Goal: Information Seeking & Learning: Check status

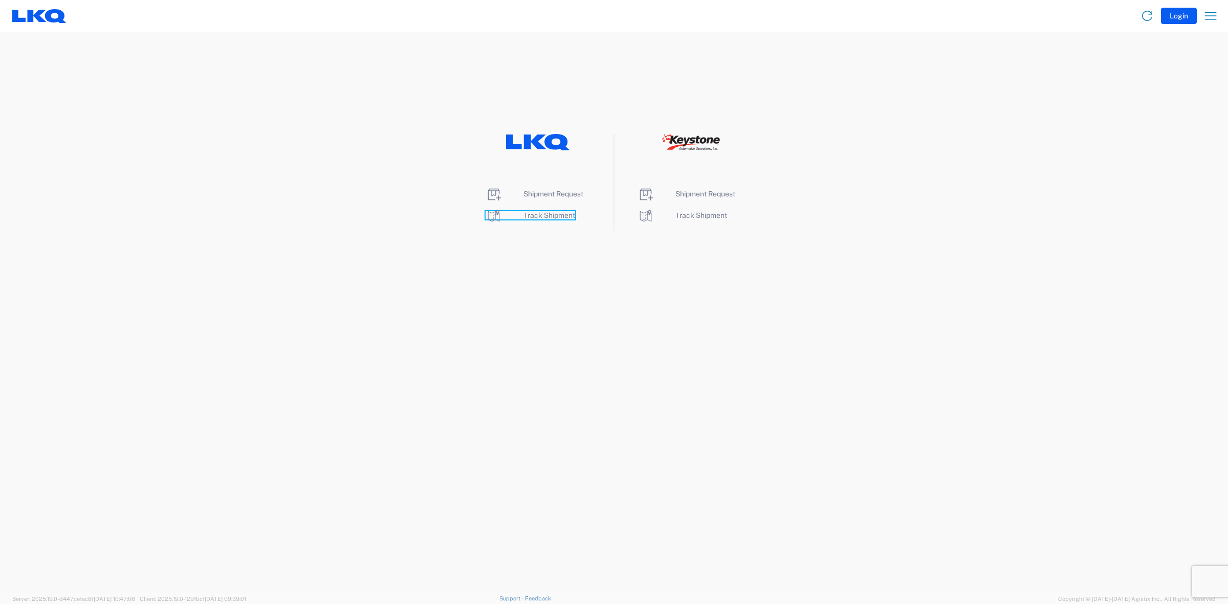
click at [553, 218] on span "Track Shipment" at bounding box center [550, 215] width 52 height 8
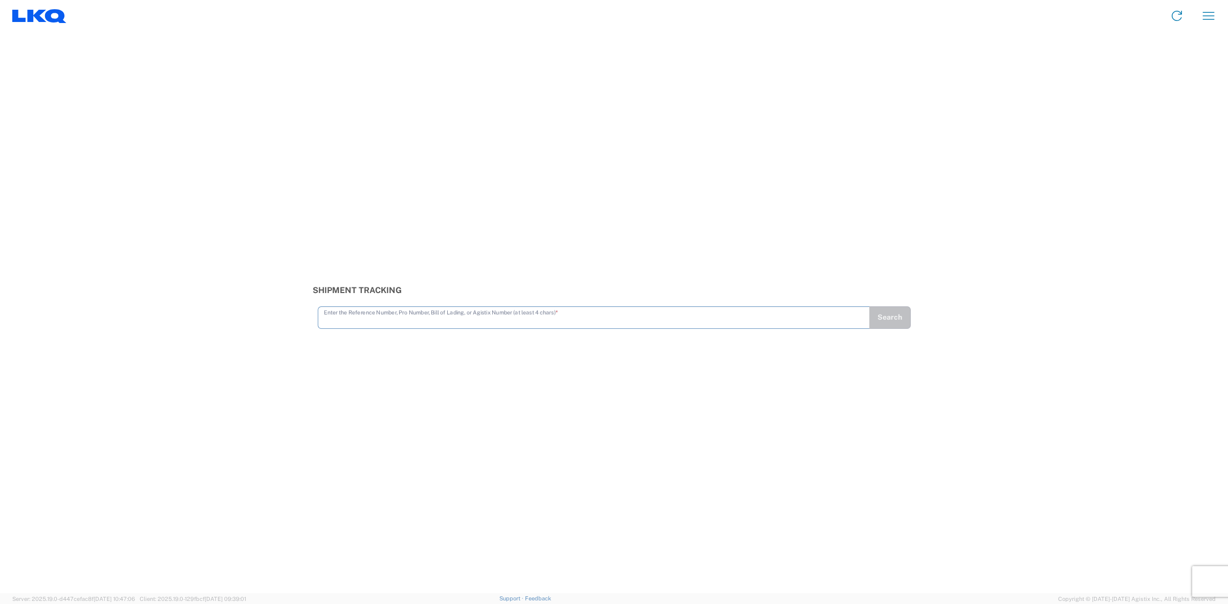
click at [679, 321] on input "text" at bounding box center [594, 317] width 540 height 18
type input "56508441"
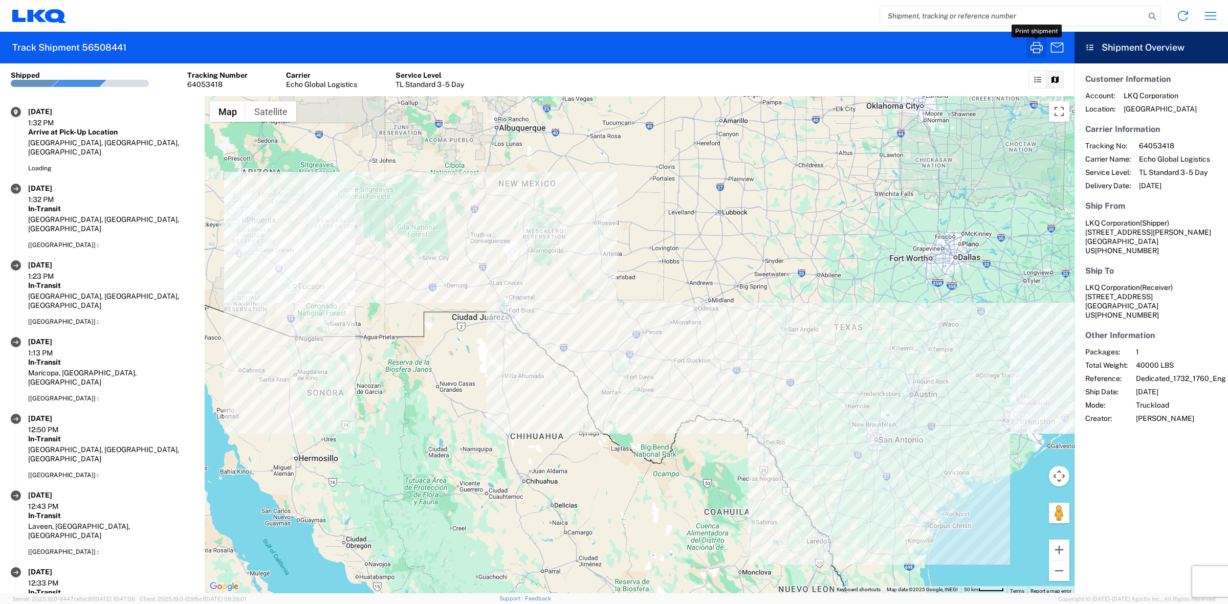
click at [1040, 49] on icon "button" at bounding box center [1037, 47] width 12 height 11
